Goal: Find contact information: Find contact information

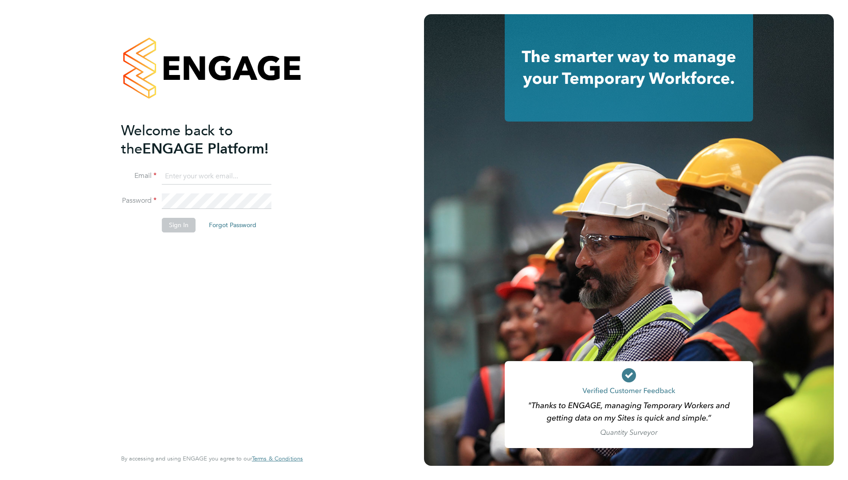
type input "holly.price@crestplus.com"
click at [183, 221] on button "Sign In" at bounding box center [179, 225] width 34 height 14
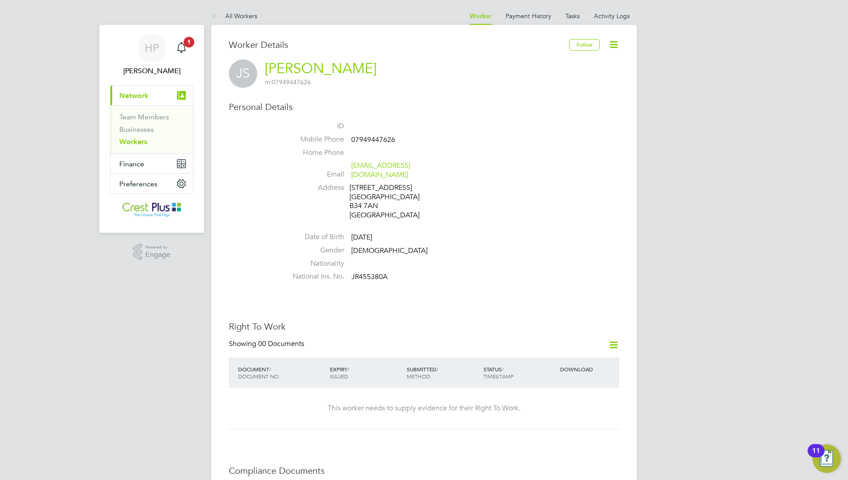
click at [378, 138] on span "07949447626" at bounding box center [373, 139] width 44 height 9
copy span "07949447626"
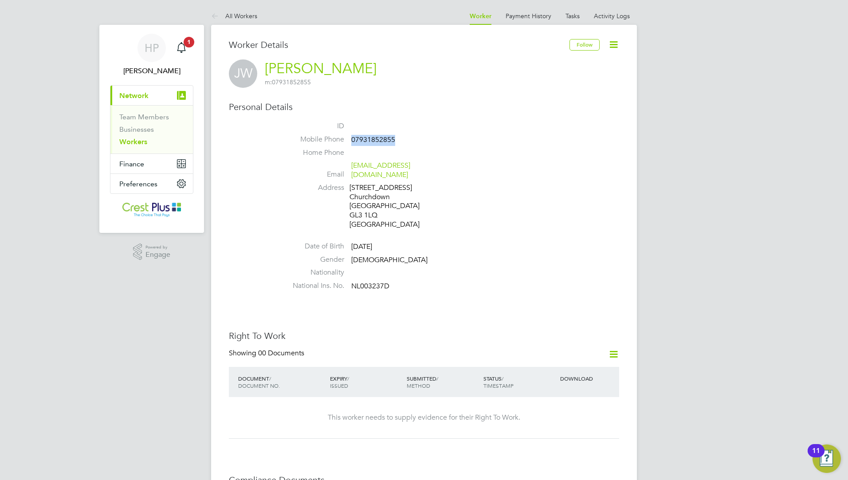
drag, startPoint x: 398, startPoint y: 137, endPoint x: 351, endPoint y: 136, distance: 47.0
click at [351, 136] on li "Mobile Phone [PHONE_NUMBER]" at bounding box center [450, 141] width 337 height 13
drag, startPoint x: 351, startPoint y: 136, endPoint x: 376, endPoint y: 144, distance: 26.5
click at [376, 144] on li "Mobile Phone [PHONE_NUMBER]" at bounding box center [450, 141] width 337 height 13
click at [573, 255] on li "Gender [DEMOGRAPHIC_DATA]" at bounding box center [450, 261] width 337 height 13
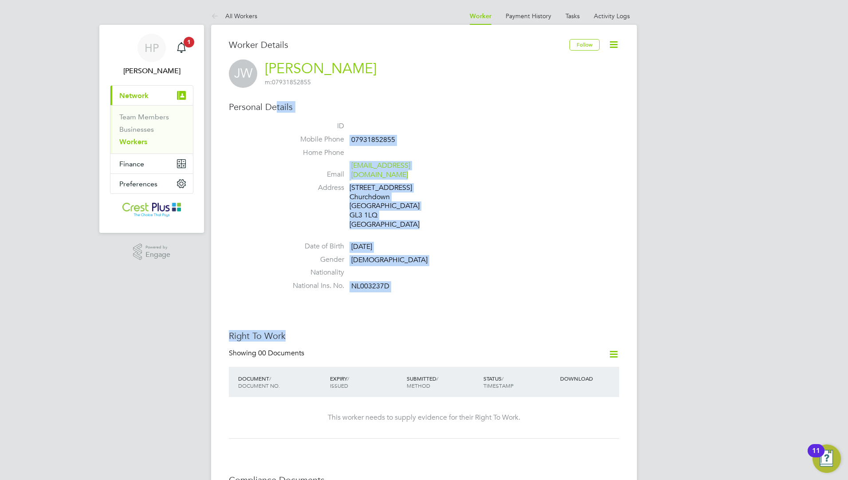
drag, startPoint x: 486, startPoint y: 247, endPoint x: 275, endPoint y: 103, distance: 255.5
click at [547, 229] on ul "ID Mobile Phone [PHONE_NUMBER] Home Phone Email [EMAIL_ADDRESS][DOMAIN_NAME] Ad…" at bounding box center [450, 208] width 337 height 173
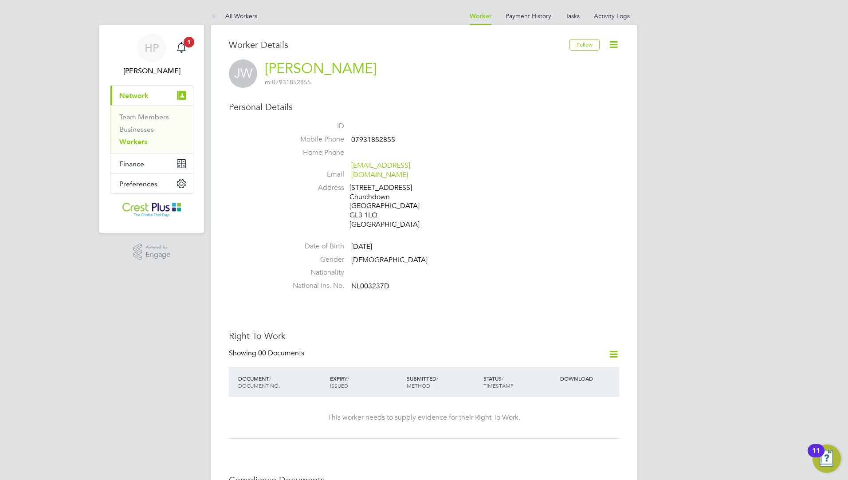
click at [365, 138] on span "07931852855" at bounding box center [373, 139] width 44 height 9
click at [404, 149] on li "Home Phone" at bounding box center [450, 154] width 337 height 13
drag, startPoint x: 401, startPoint y: 141, endPoint x: 342, endPoint y: 140, distance: 58.6
click at [342, 140] on li "Mobile Phone [PHONE_NUMBER]" at bounding box center [450, 141] width 337 height 13
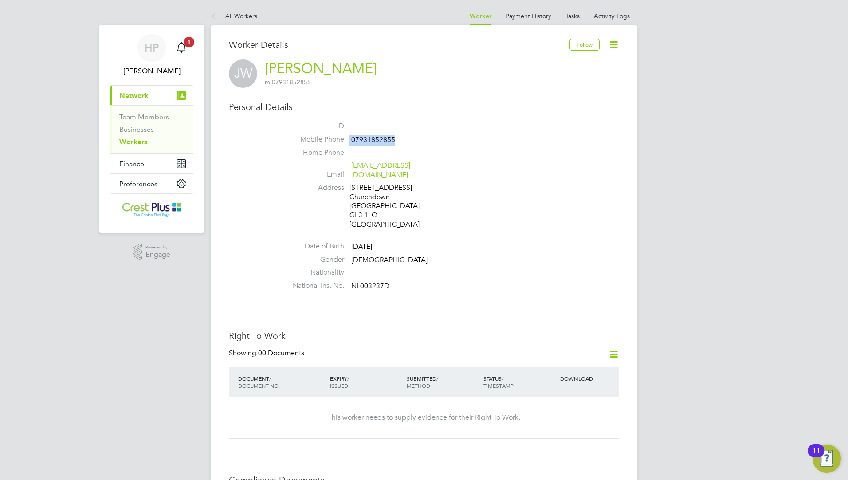
drag, startPoint x: 342, startPoint y: 140, endPoint x: 412, endPoint y: 141, distance: 70.1
click at [412, 141] on li "Mobile Phone [PHONE_NUMBER]" at bounding box center [450, 141] width 337 height 13
drag, startPoint x: 393, startPoint y: 140, endPoint x: 353, endPoint y: 142, distance: 40.4
click at [353, 142] on li "Mobile Phone [PHONE_NUMBER]" at bounding box center [450, 141] width 337 height 13
click at [592, 221] on li "Address [STREET_ADDRESS]" at bounding box center [450, 207] width 337 height 48
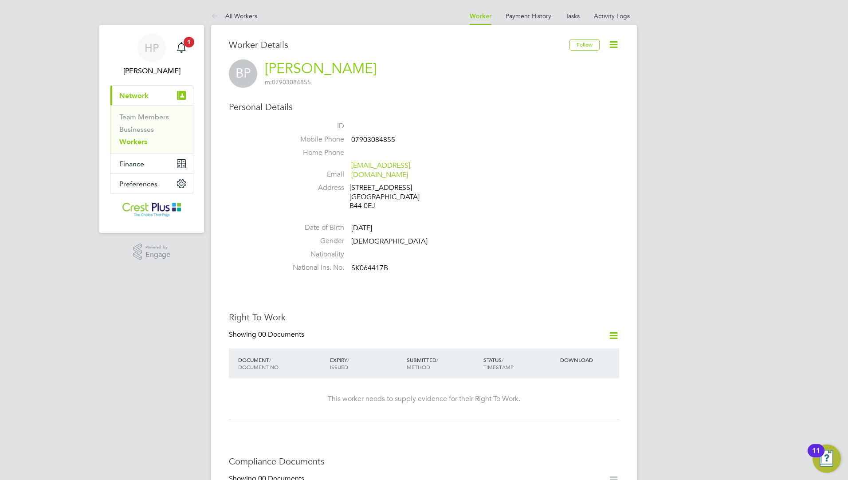
click at [363, 139] on span "07903084855" at bounding box center [373, 139] width 44 height 9
copy span "07903084855"
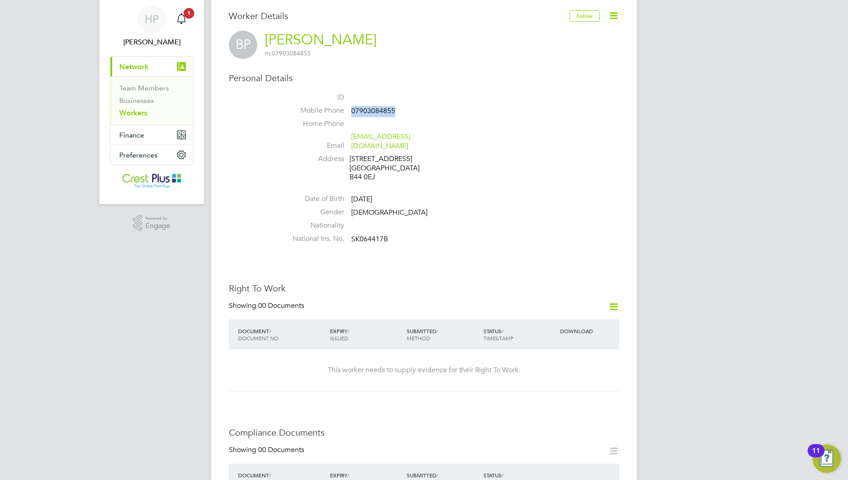
scroll to position [44, 0]
